Goal: Task Accomplishment & Management: Complete application form

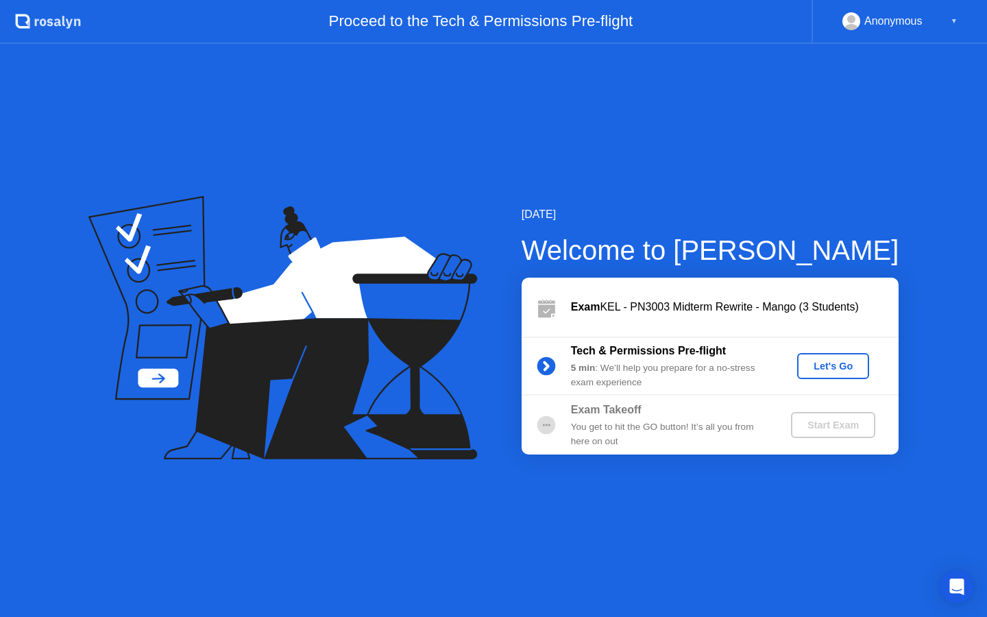
click at [838, 361] on div "Let's Go" at bounding box center [832, 365] width 61 height 11
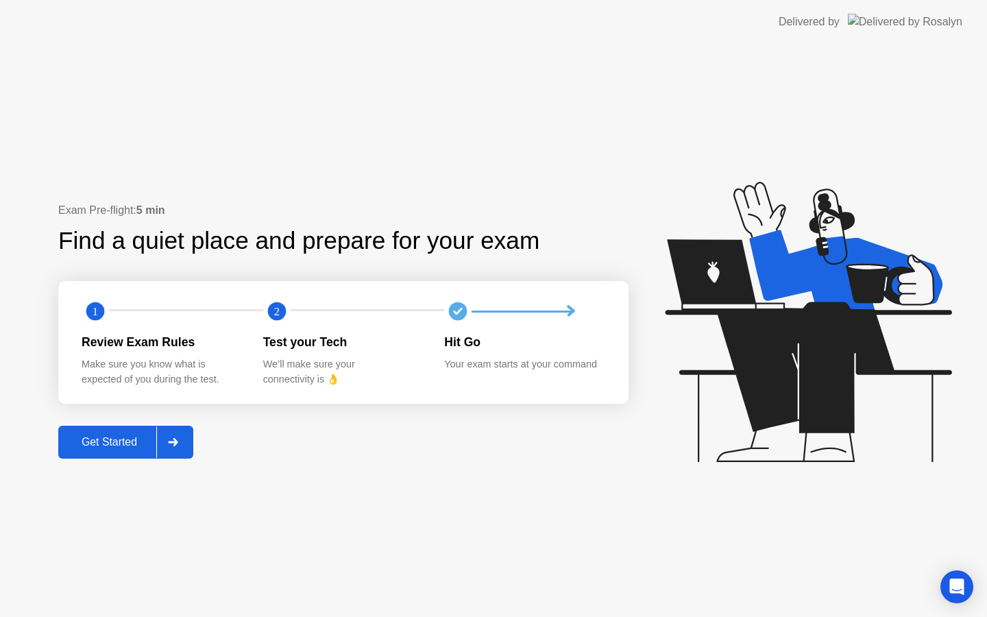
click at [142, 432] on button "Get Started" at bounding box center [125, 442] width 135 height 33
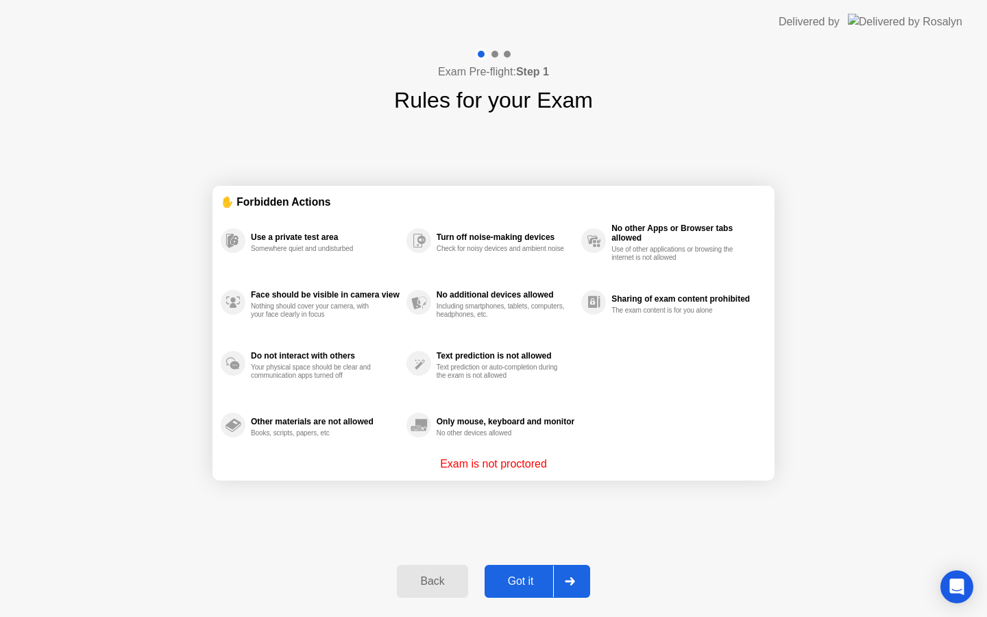
click at [530, 578] on div "Got it" at bounding box center [521, 581] width 64 height 12
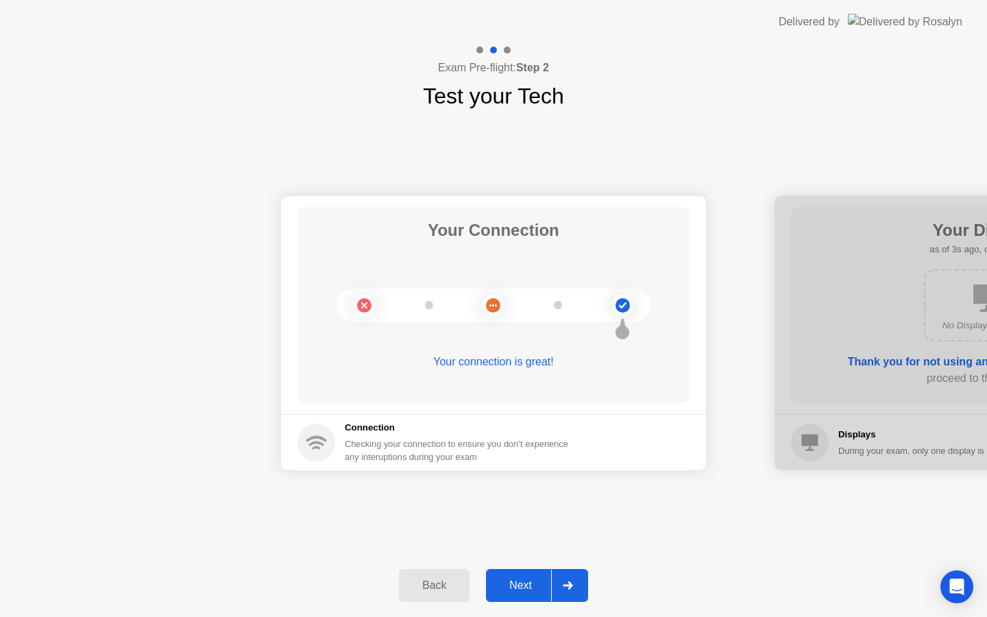
click at [530, 584] on div "Next" at bounding box center [520, 585] width 61 height 12
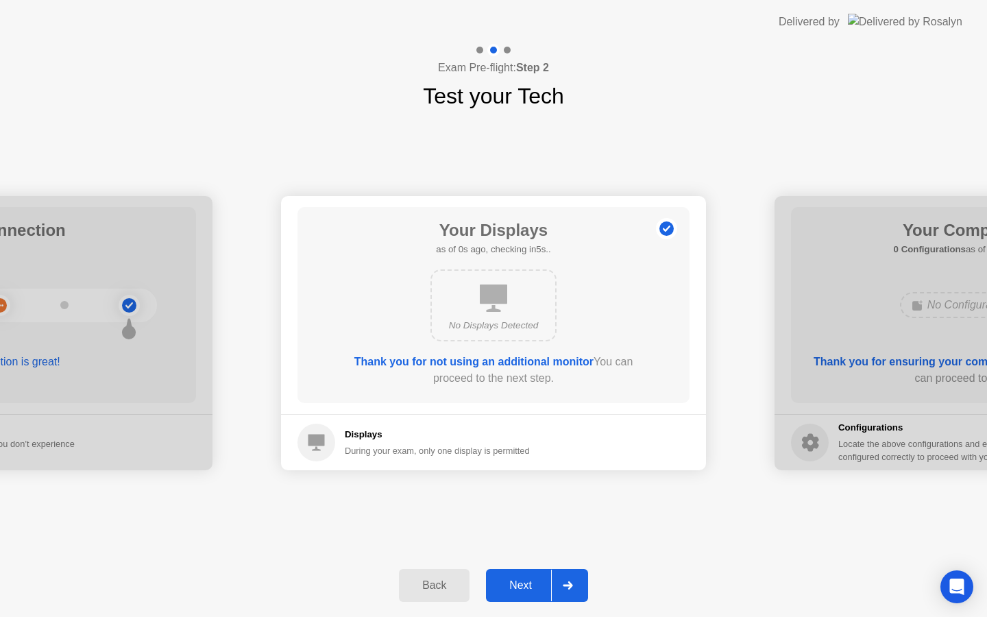
click at [530, 584] on div "Next" at bounding box center [520, 585] width 61 height 12
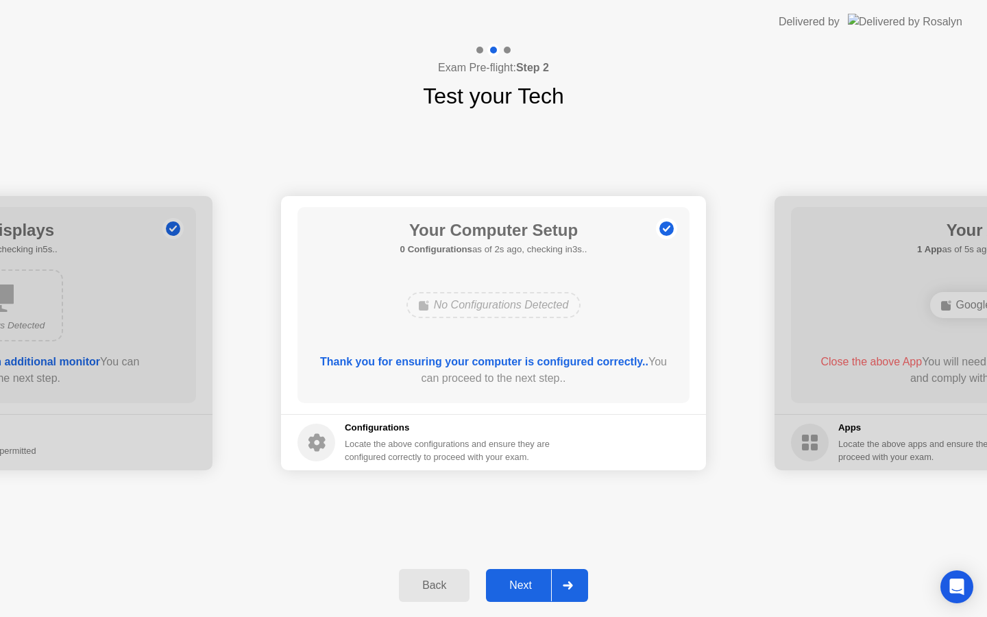
click at [530, 584] on div "Next" at bounding box center [520, 585] width 61 height 12
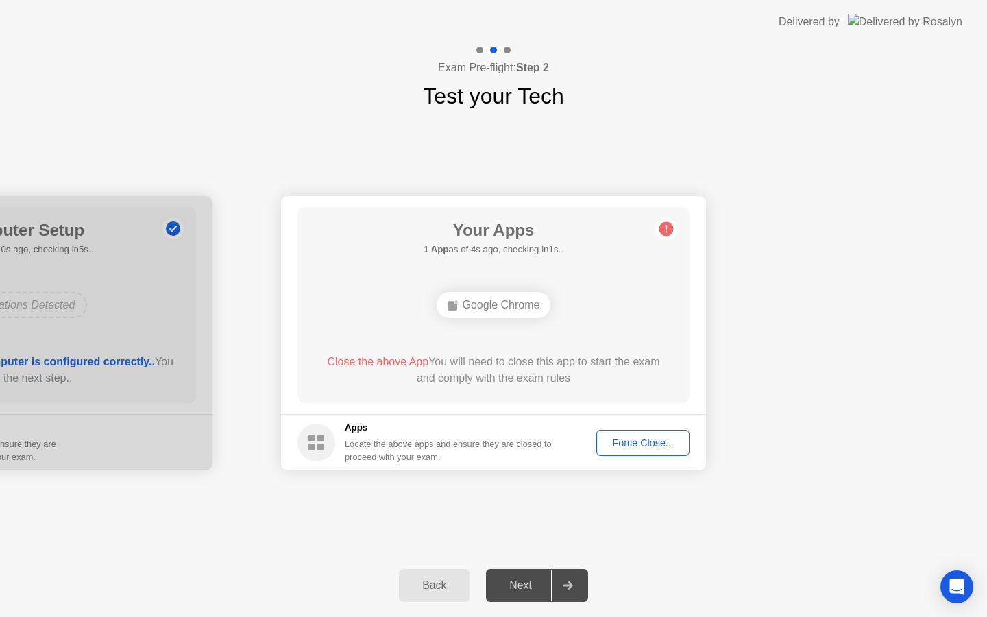
click at [527, 584] on div "Next" at bounding box center [520, 585] width 61 height 12
click at [485, 307] on div "Google Chrome" at bounding box center [493, 305] width 114 height 26
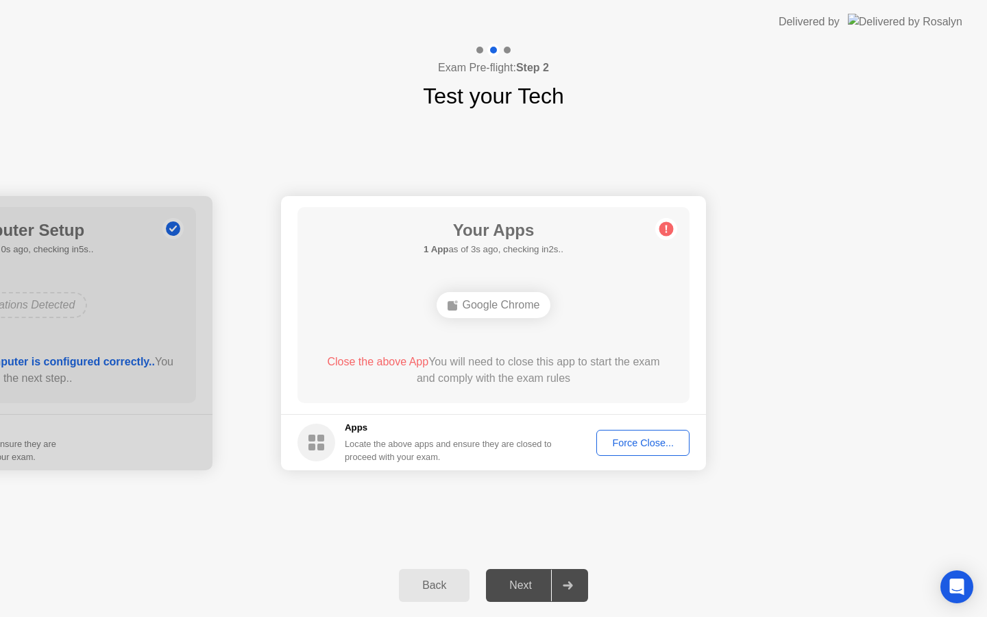
click at [626, 441] on div "Force Close..." at bounding box center [643, 442] width 84 height 11
click at [626, 616] on div at bounding box center [493, 617] width 987 height 0
click at [645, 441] on div "Force Close..." at bounding box center [643, 442] width 84 height 11
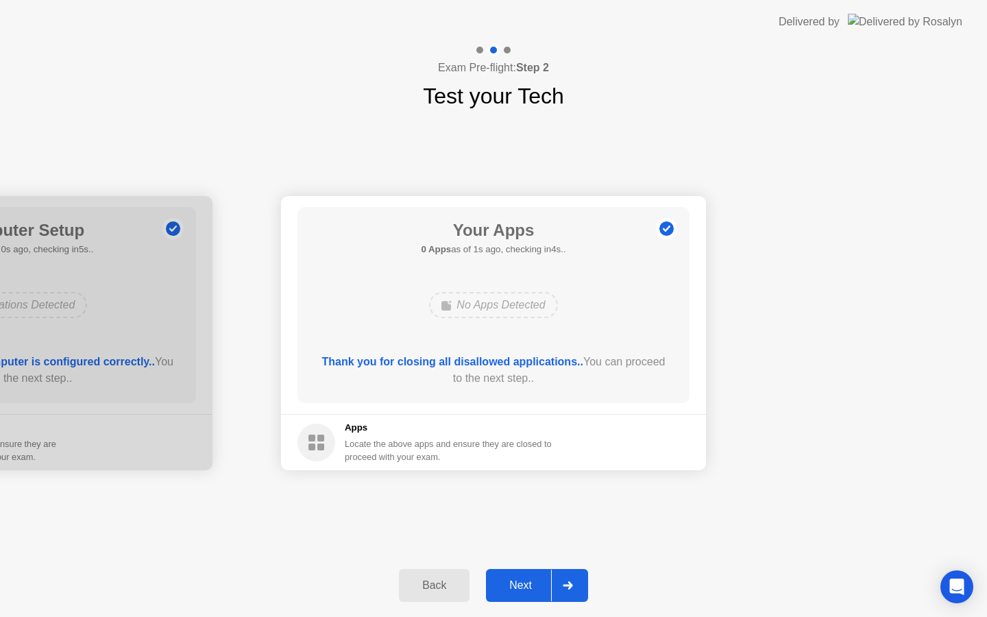
click at [520, 587] on div "Next" at bounding box center [520, 585] width 61 height 12
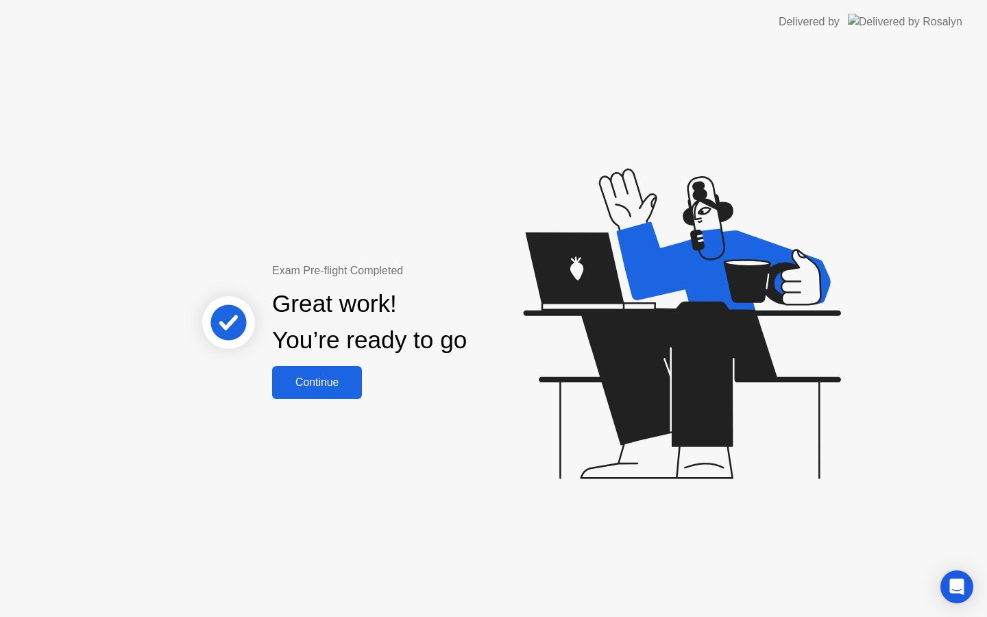
click at [325, 392] on button "Continue" at bounding box center [317, 382] width 90 height 33
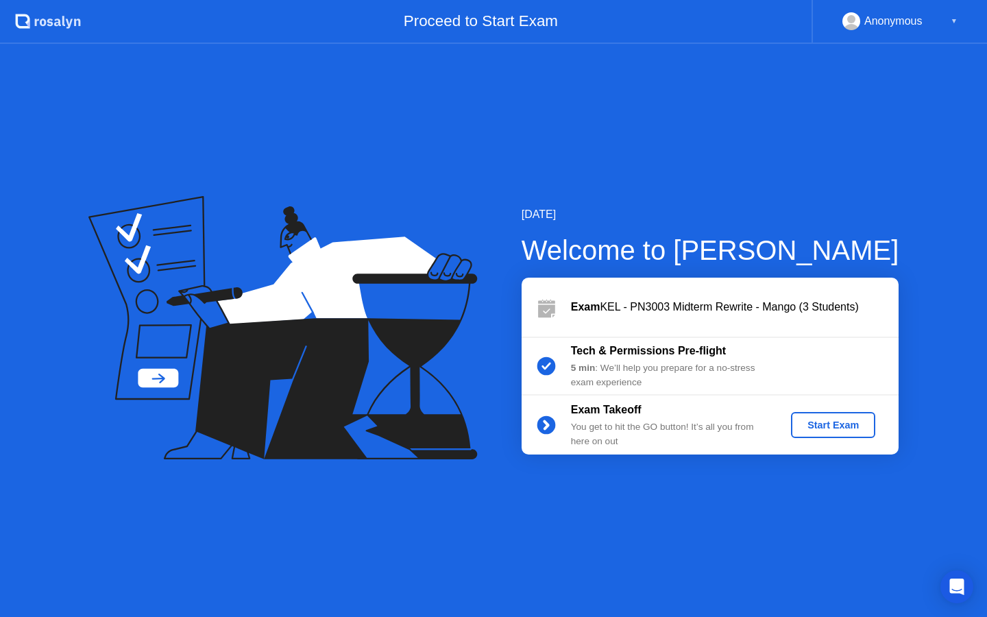
click at [856, 430] on div "Start Exam" at bounding box center [832, 424] width 73 height 11
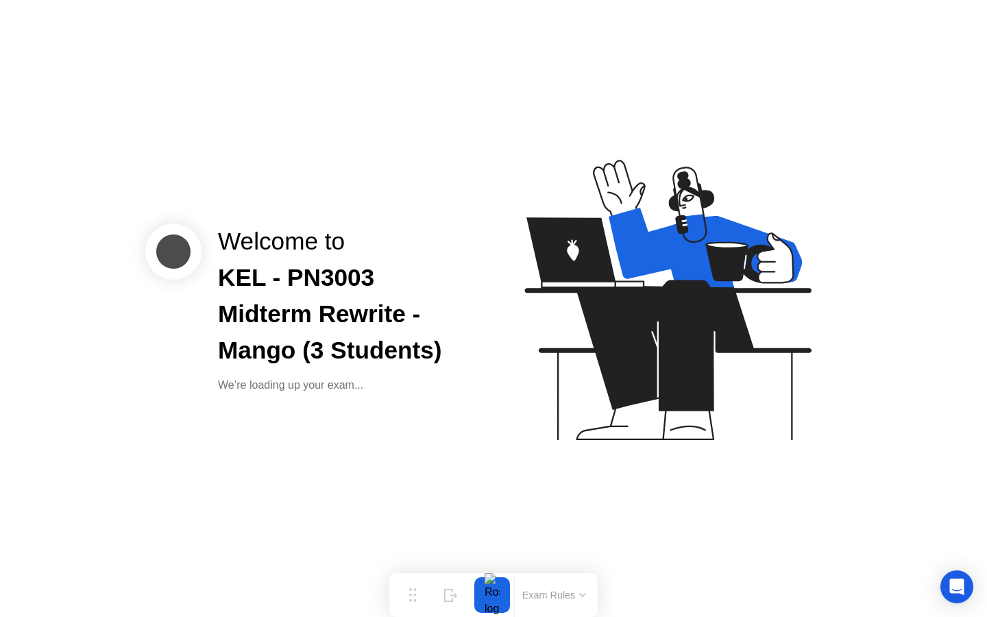
click at [565, 606] on div "Exam Rules" at bounding box center [553, 595] width 79 height 44
click at [563, 595] on button "Exam Rules" at bounding box center [554, 595] width 73 height 12
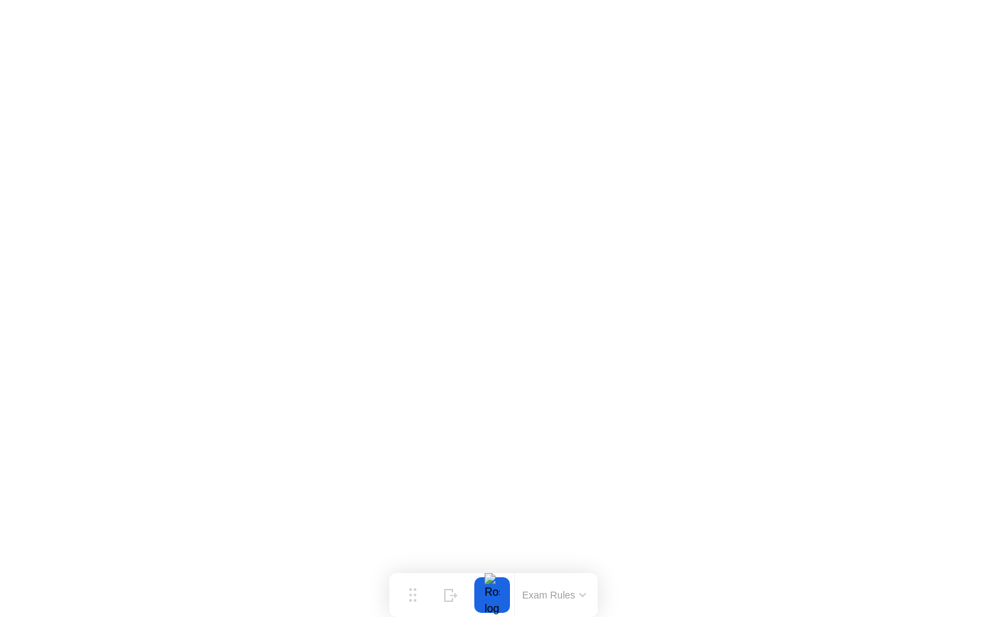
click at [566, 589] on button "Exam Rules" at bounding box center [554, 595] width 73 height 12
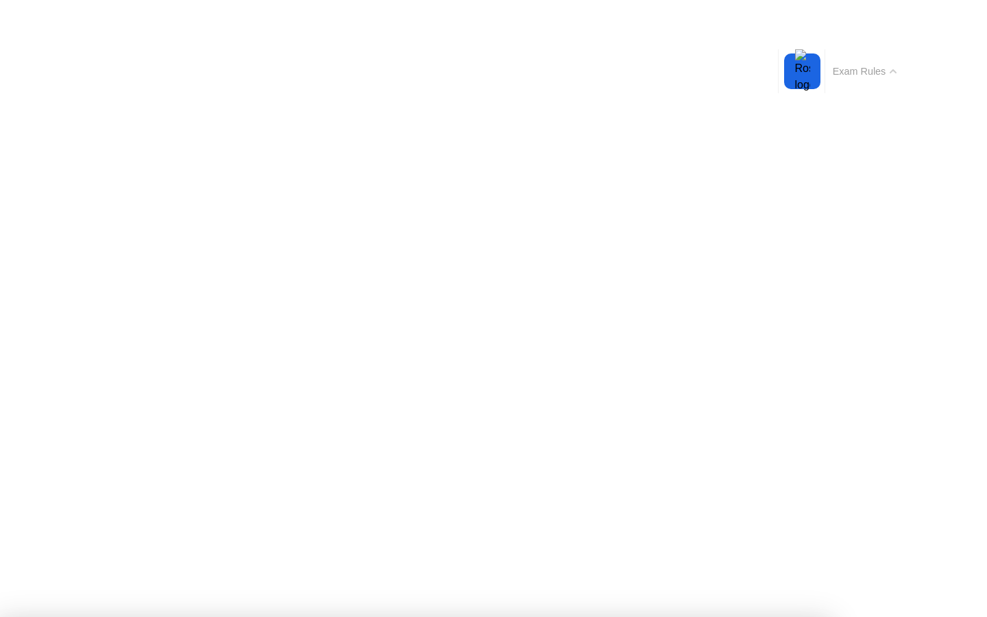
click at [847, 69] on button "Exam Rules" at bounding box center [864, 71] width 73 height 12
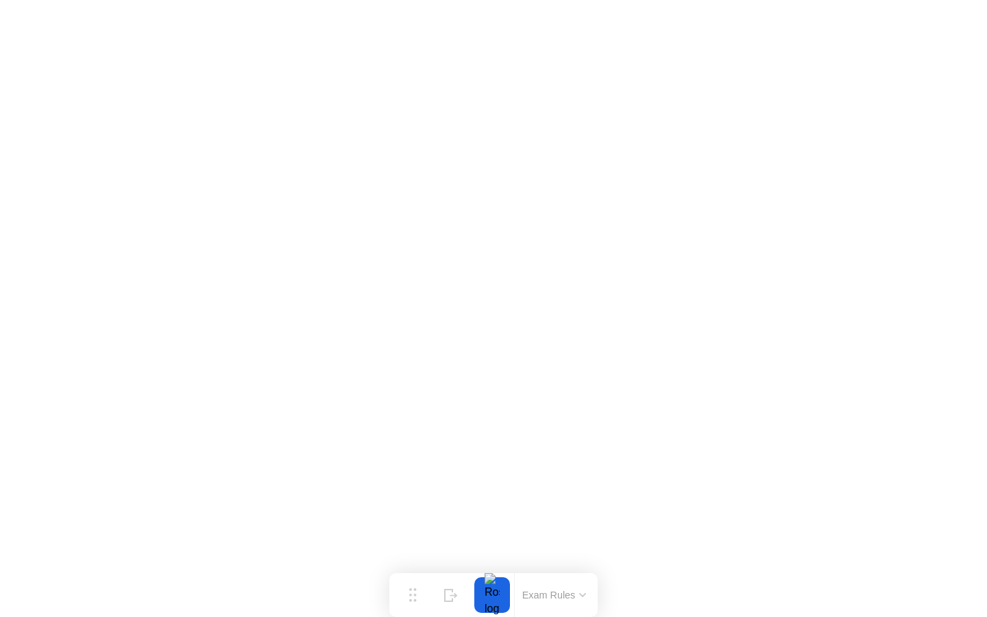
click at [578, 595] on button "Exam Rules" at bounding box center [554, 595] width 73 height 12
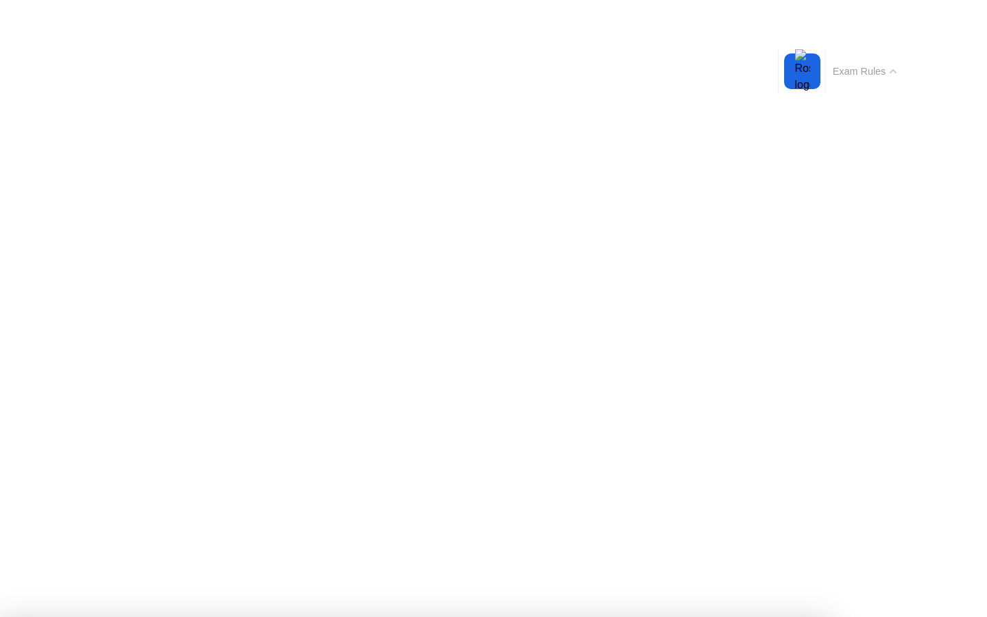
click at [862, 66] on button "Exam Rules" at bounding box center [864, 71] width 73 height 12
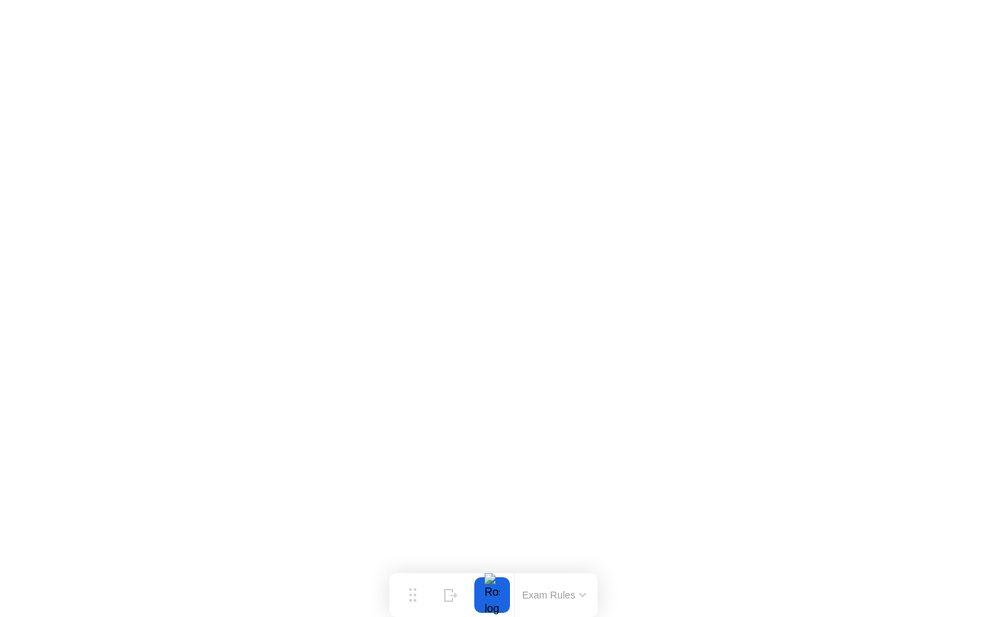
click at [568, 598] on button "Exam Rules" at bounding box center [554, 595] width 73 height 12
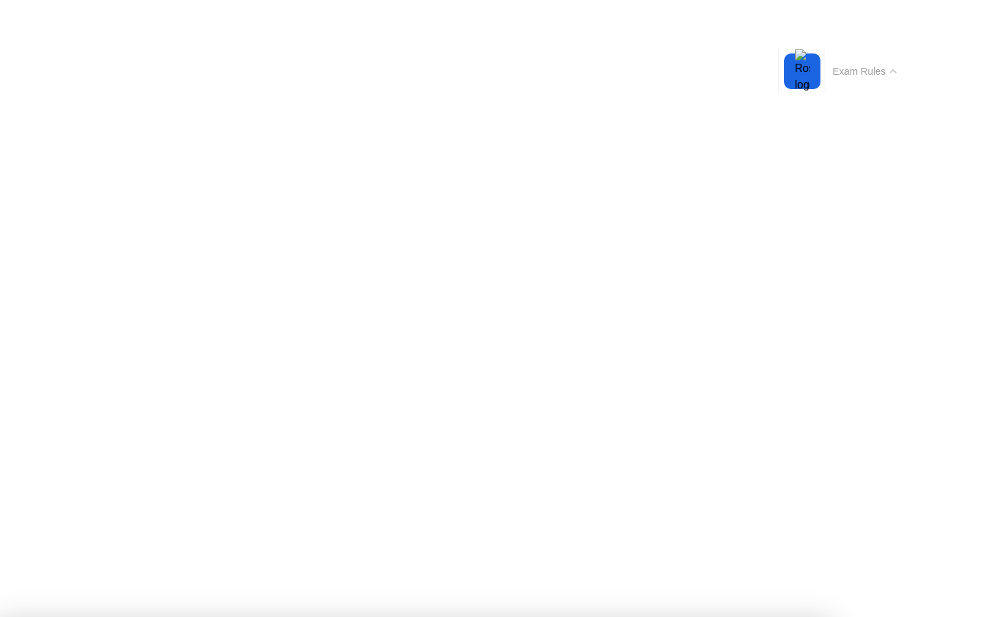
click at [865, 60] on div "Exam Rules" at bounding box center [863, 71] width 79 height 44
click at [867, 75] on button "Exam Rules" at bounding box center [864, 71] width 73 height 12
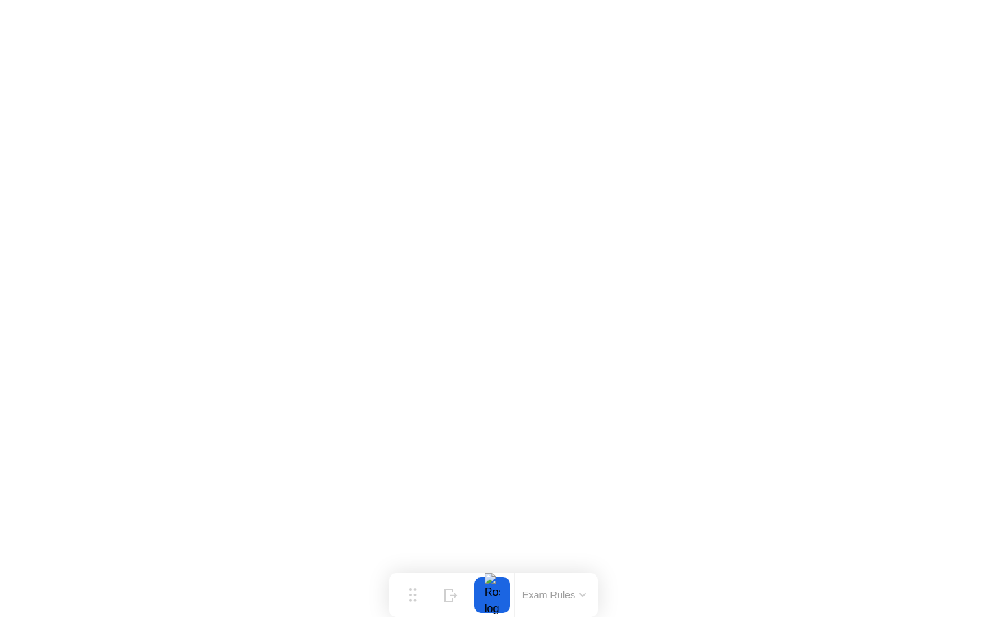
click at [582, 584] on div "Exam Rules" at bounding box center [553, 595] width 79 height 44
click at [580, 591] on button "Exam Rules" at bounding box center [554, 595] width 73 height 12
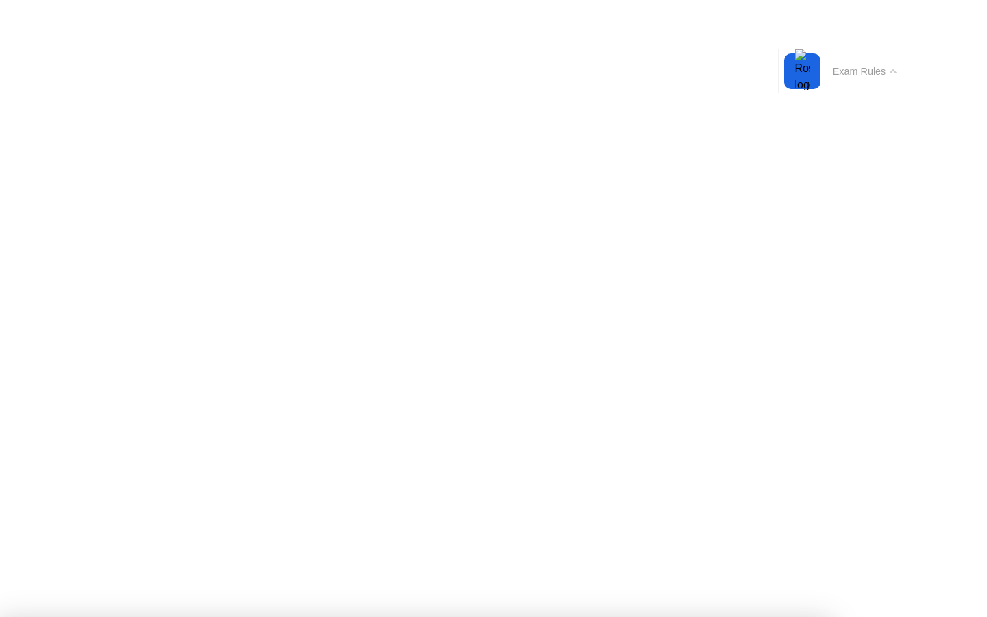
click at [861, 68] on button "Exam Rules" at bounding box center [864, 71] width 73 height 12
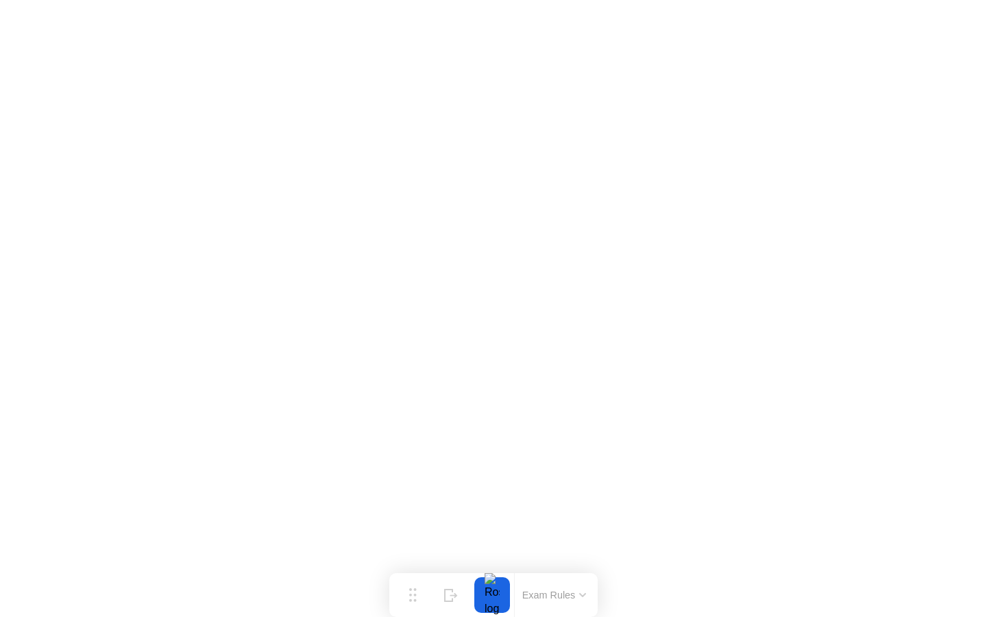
click at [580, 593] on icon at bounding box center [582, 594] width 5 height 3
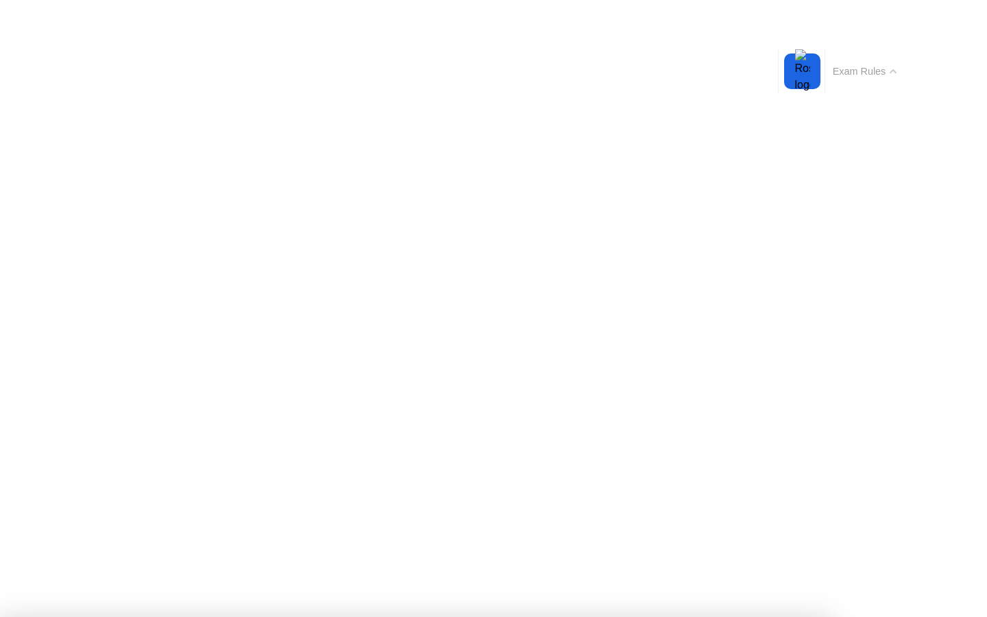
click at [867, 65] on button "Exam Rules" at bounding box center [864, 71] width 73 height 12
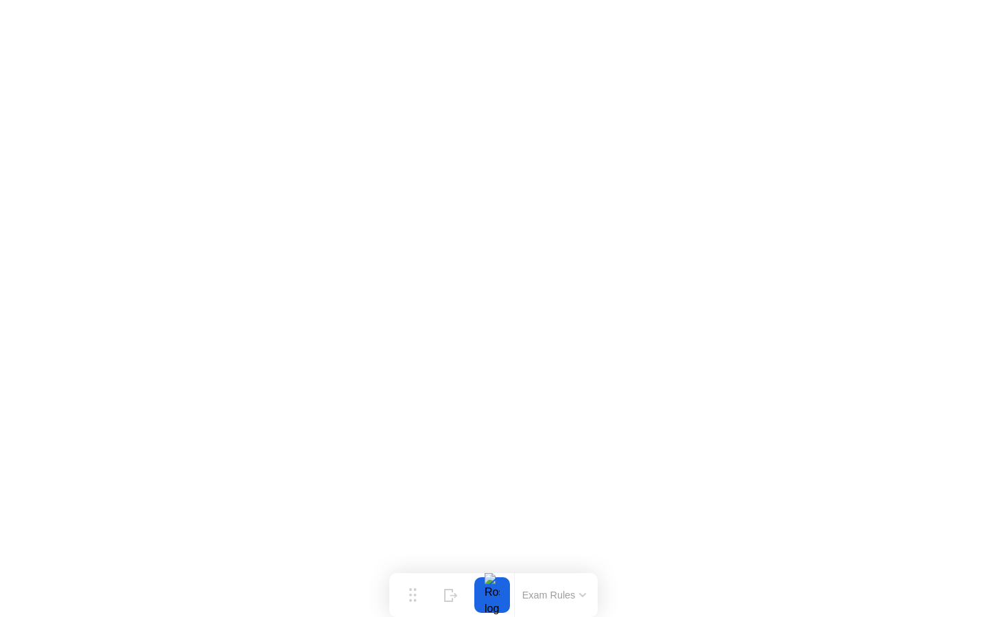
click at [590, 590] on button "Exam Rules" at bounding box center [554, 595] width 73 height 12
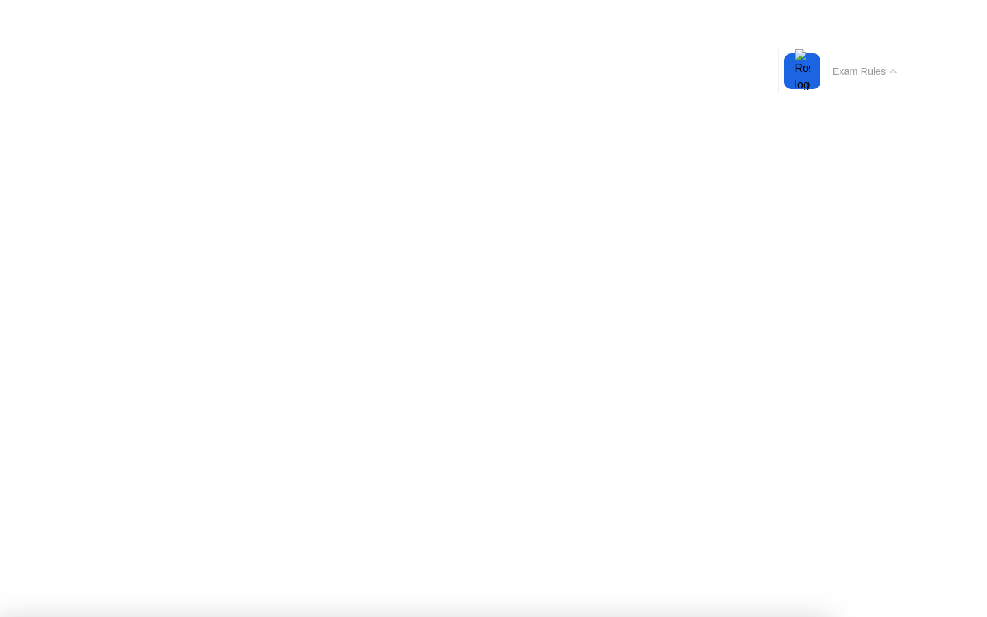
click at [881, 65] on button "Exam Rules" at bounding box center [864, 71] width 73 height 12
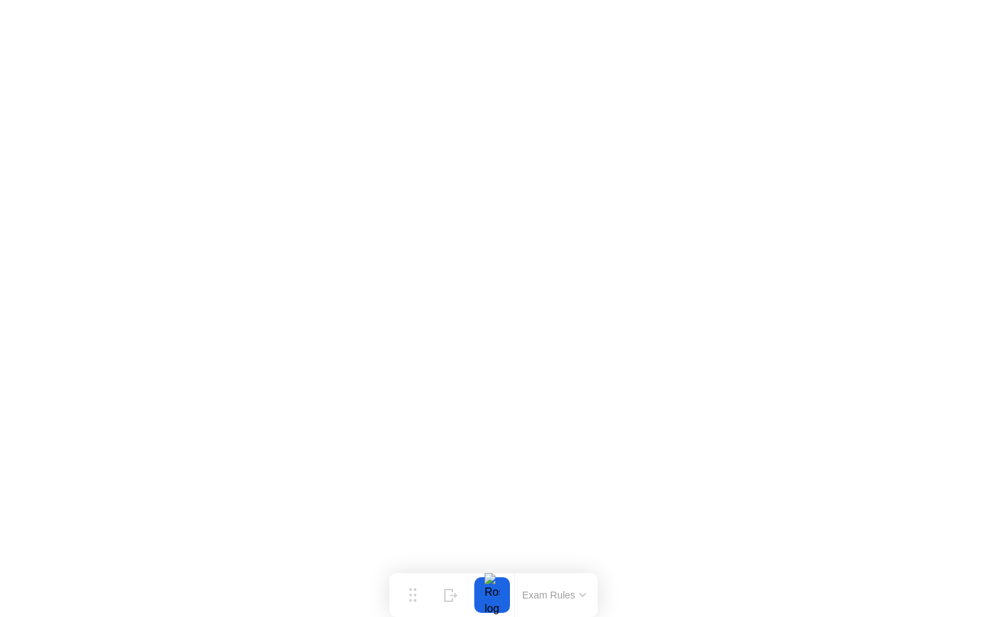
click at [553, 583] on div "Exam Rules" at bounding box center [553, 595] width 79 height 44
click at [553, 592] on button "Exam Rules" at bounding box center [554, 595] width 73 height 12
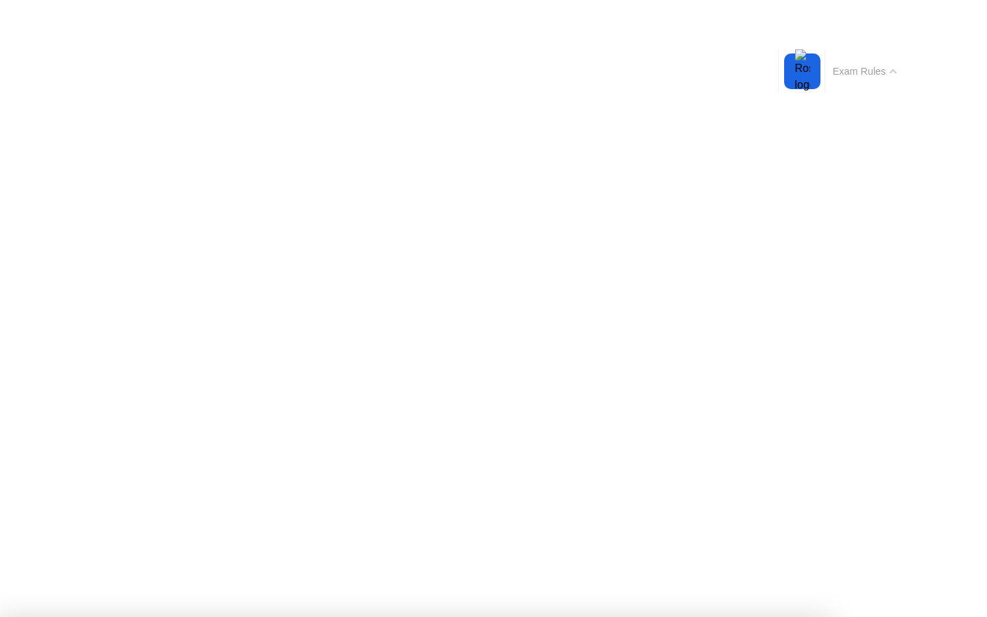
click at [850, 68] on button "Exam Rules" at bounding box center [864, 71] width 73 height 12
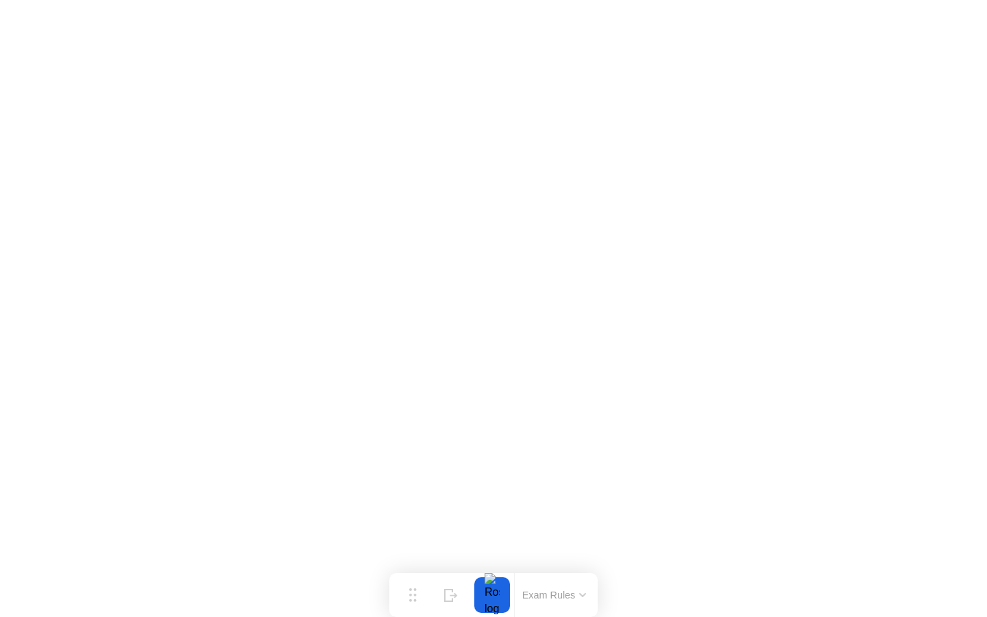
click at [556, 589] on button "Exam Rules" at bounding box center [554, 595] width 73 height 12
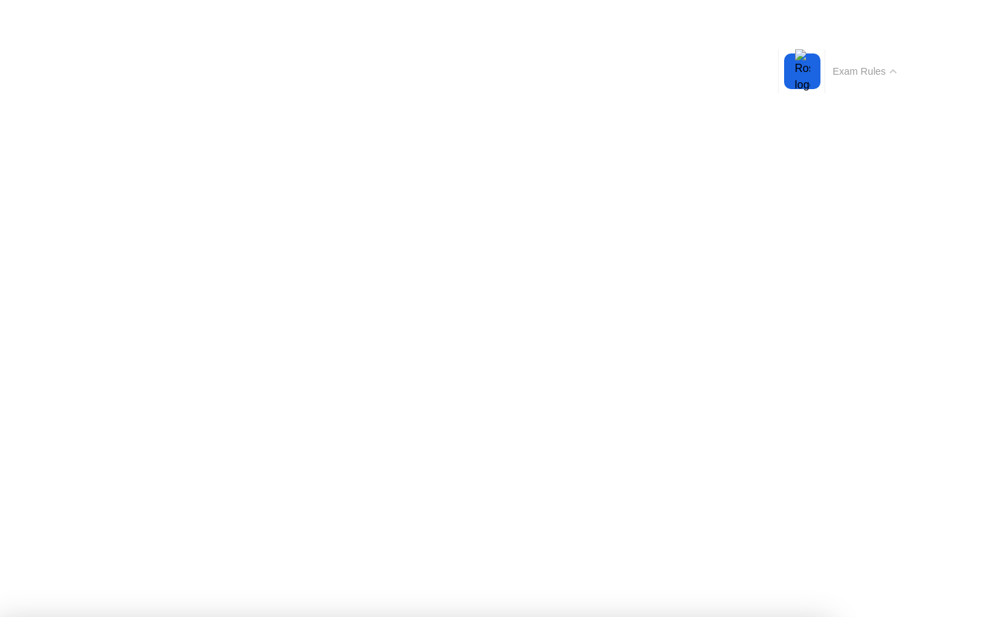
click at [881, 65] on button "Exam Rules" at bounding box center [864, 71] width 73 height 12
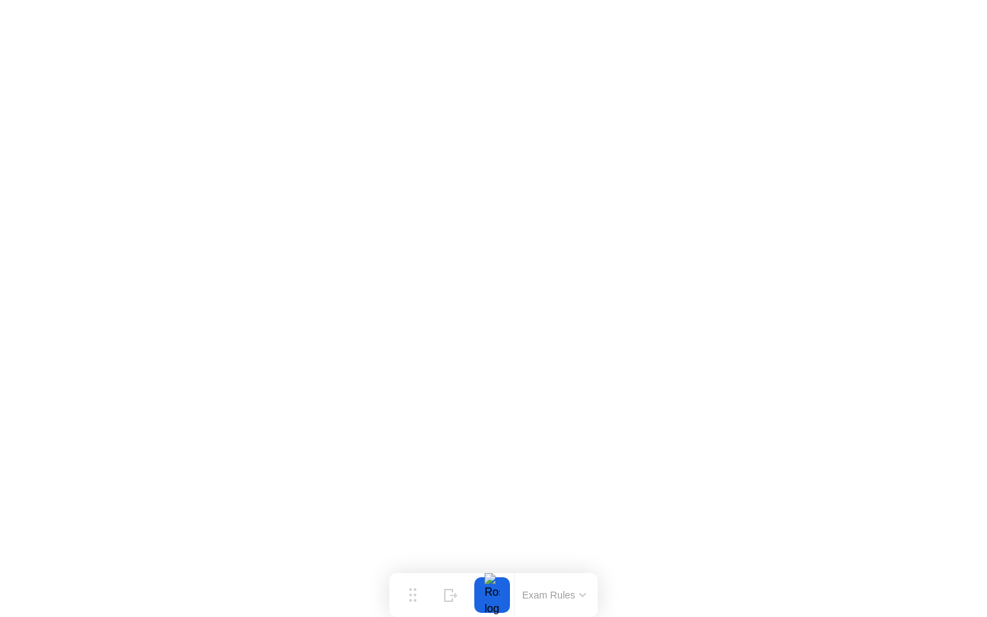
click at [559, 592] on button "Exam Rules" at bounding box center [554, 595] width 73 height 12
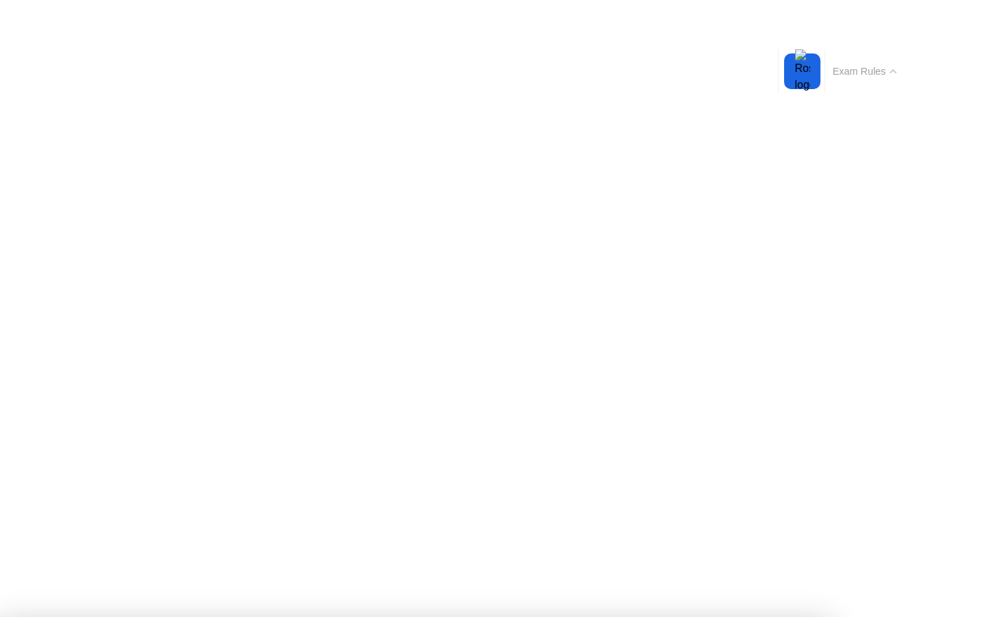
click at [857, 75] on button "Exam Rules" at bounding box center [864, 71] width 73 height 12
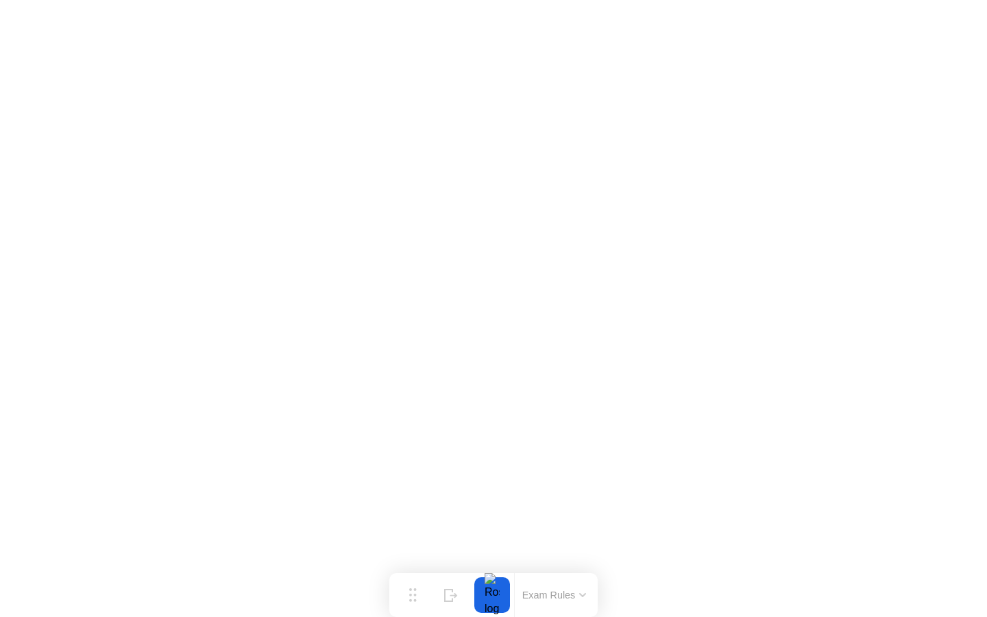
click at [582, 593] on icon at bounding box center [582, 595] width 7 height 4
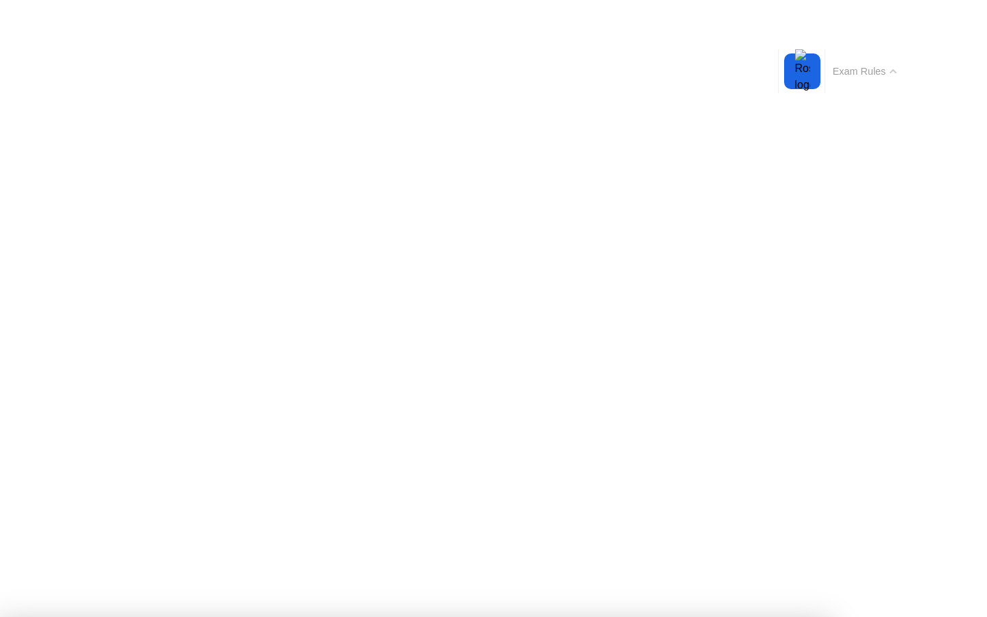
click at [870, 66] on button "Exam Rules" at bounding box center [864, 71] width 73 height 12
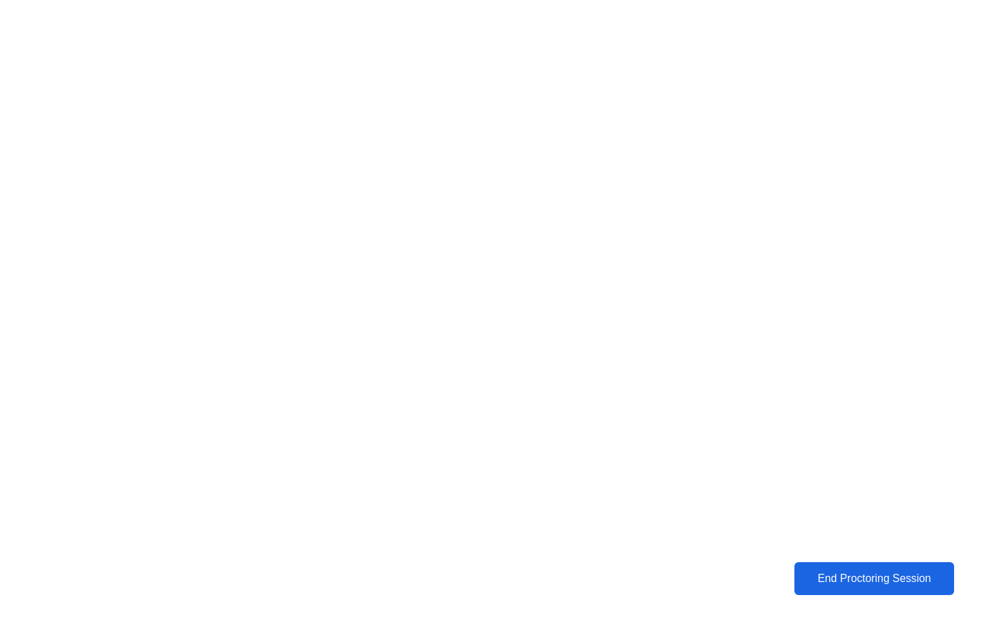
click at [865, 589] on button "End Proctoring Session" at bounding box center [874, 578] width 162 height 33
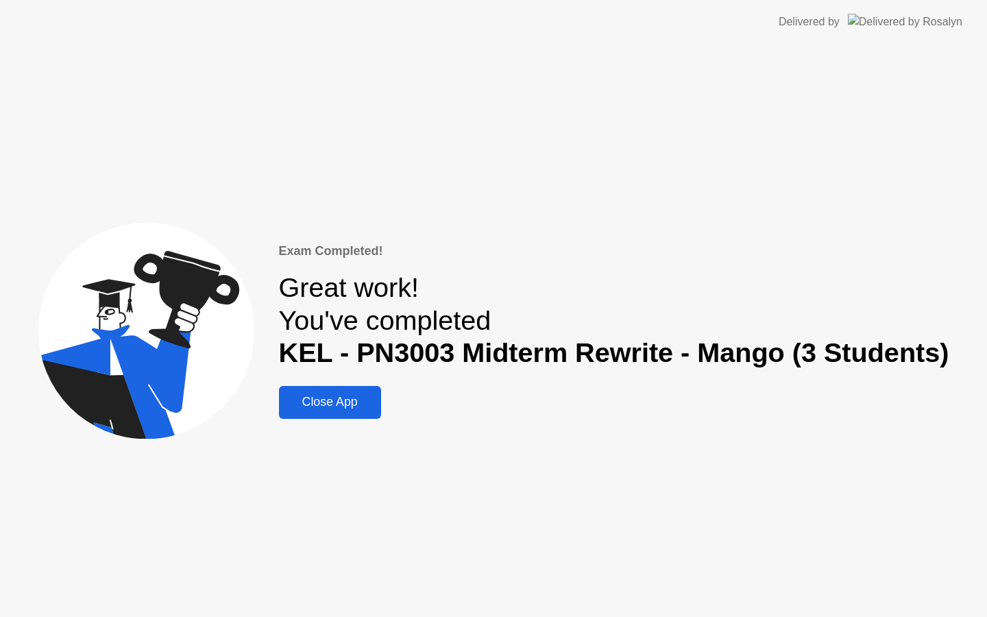
click at [353, 389] on button "Close App" at bounding box center [330, 402] width 102 height 33
